Goal: Task Accomplishment & Management: Manage account settings

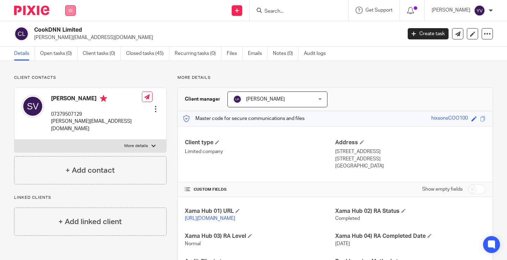
click at [73, 14] on button at bounding box center [70, 10] width 11 height 11
click at [68, 31] on link "Work" at bounding box center [66, 32] width 11 height 5
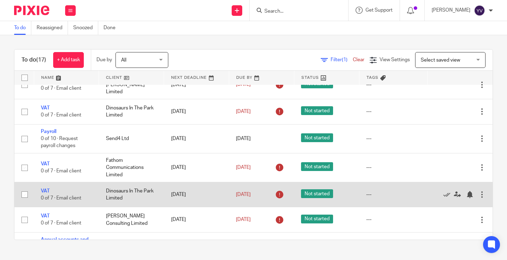
scroll to position [270, 0]
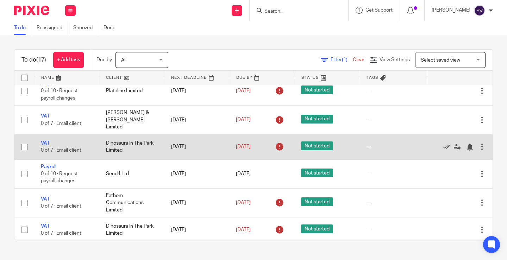
click at [479, 144] on div at bounding box center [482, 146] width 7 height 7
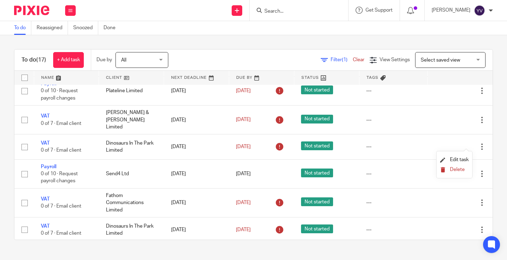
click at [457, 169] on span "Delete" at bounding box center [457, 169] width 15 height 5
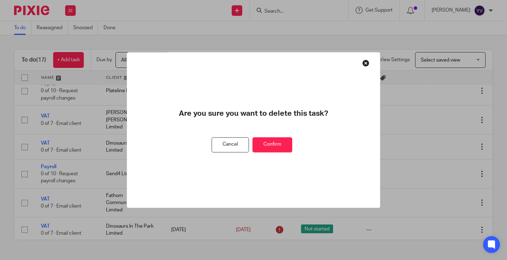
click at [286, 145] on button "Confirm" at bounding box center [273, 144] width 40 height 15
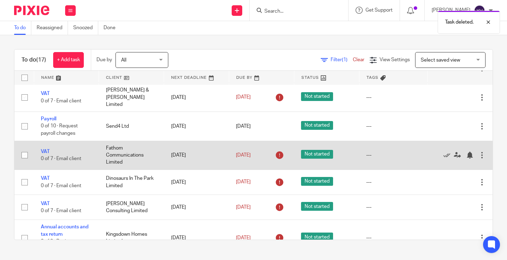
scroll to position [315, 0]
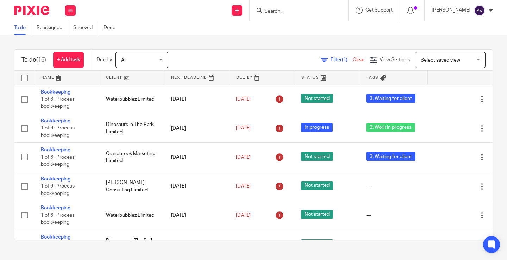
click at [314, 12] on input "Search" at bounding box center [295, 11] width 63 height 6
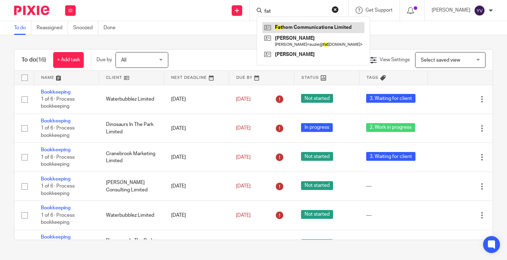
type input "fat"
click at [310, 26] on link at bounding box center [313, 27] width 102 height 11
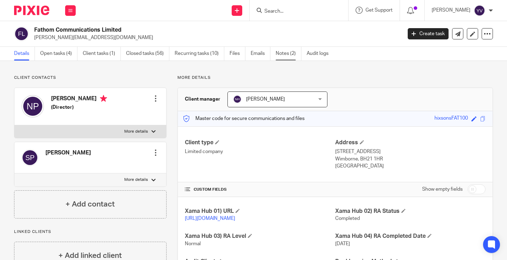
click at [288, 55] on link "Notes (2)" at bounding box center [289, 54] width 26 height 14
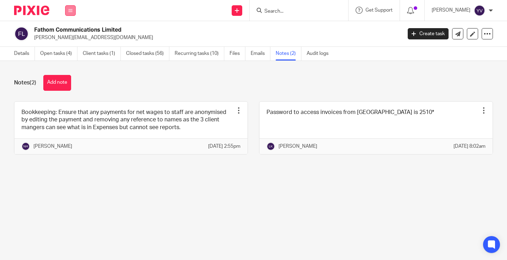
click at [70, 11] on icon at bounding box center [70, 10] width 4 height 4
click at [67, 30] on link "Work" at bounding box center [66, 32] width 11 height 5
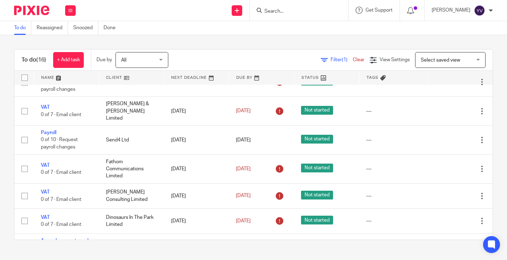
scroll to position [282, 0]
